Goal: Navigation & Orientation: Find specific page/section

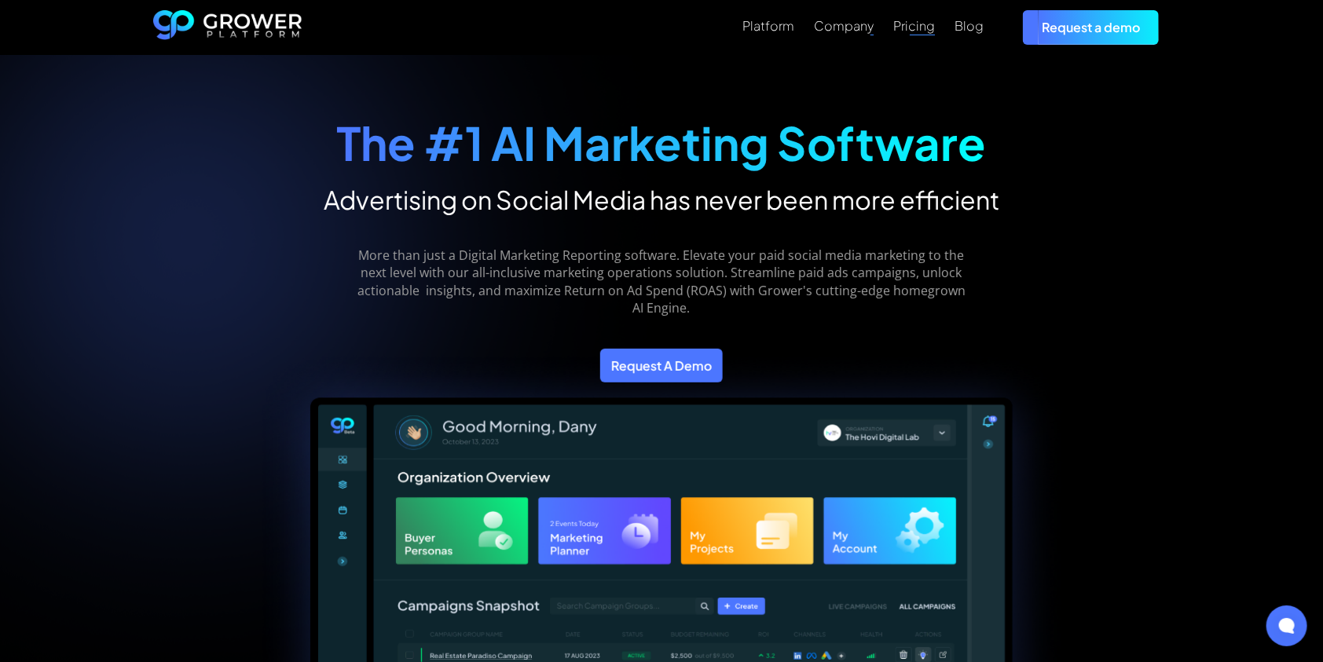
click at [956, 29] on div "Blog" at bounding box center [969, 25] width 29 height 15
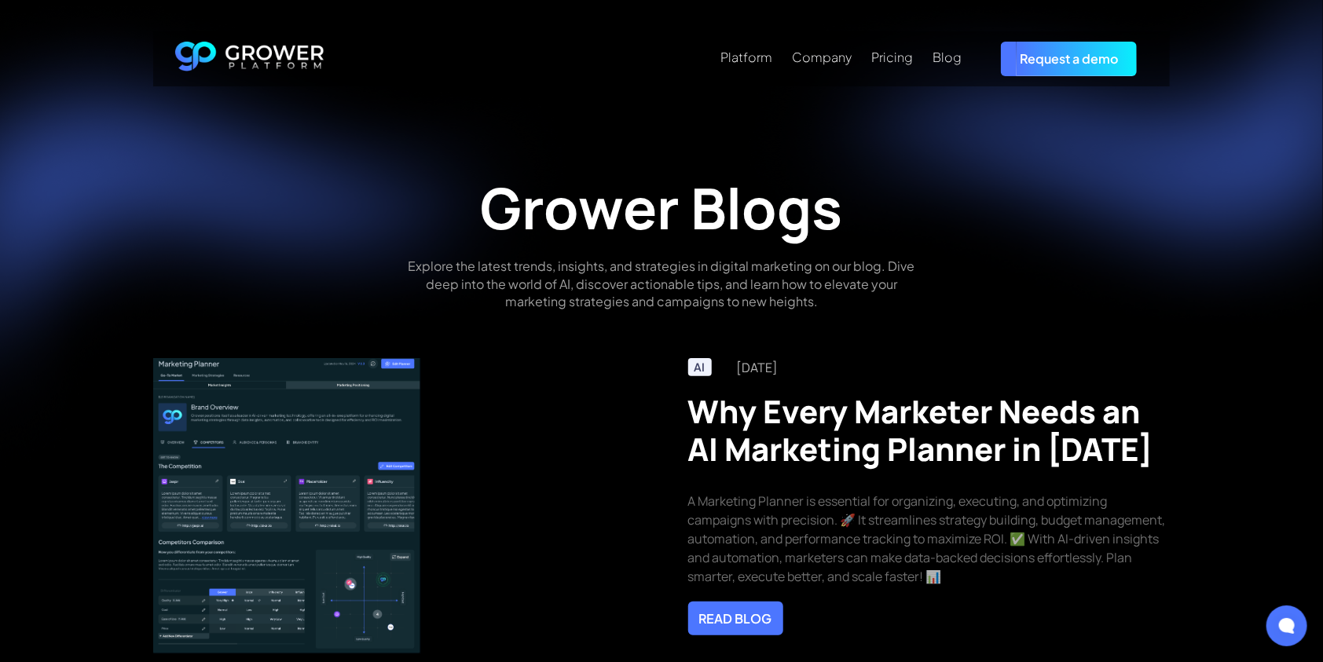
click at [253, 53] on img "home" at bounding box center [249, 59] width 149 height 35
